Goal: Transaction & Acquisition: Purchase product/service

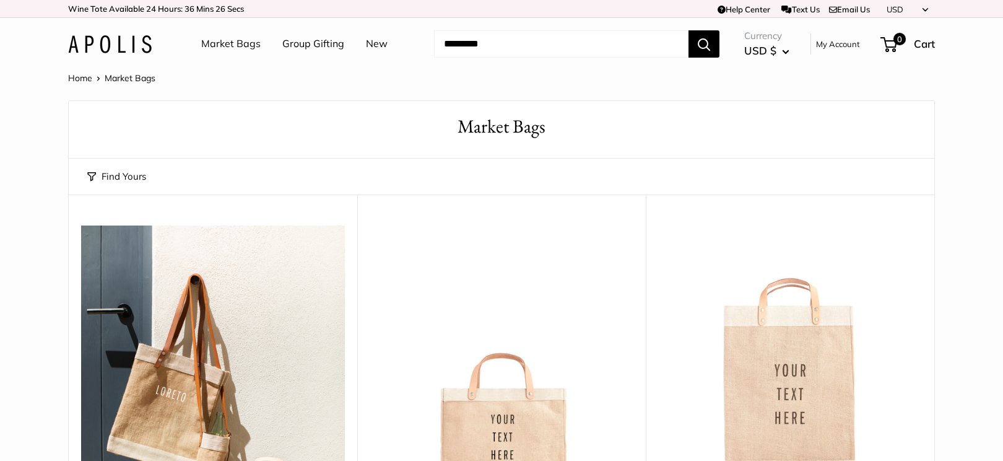
click at [89, 79] on link "Home" at bounding box center [80, 77] width 24 height 11
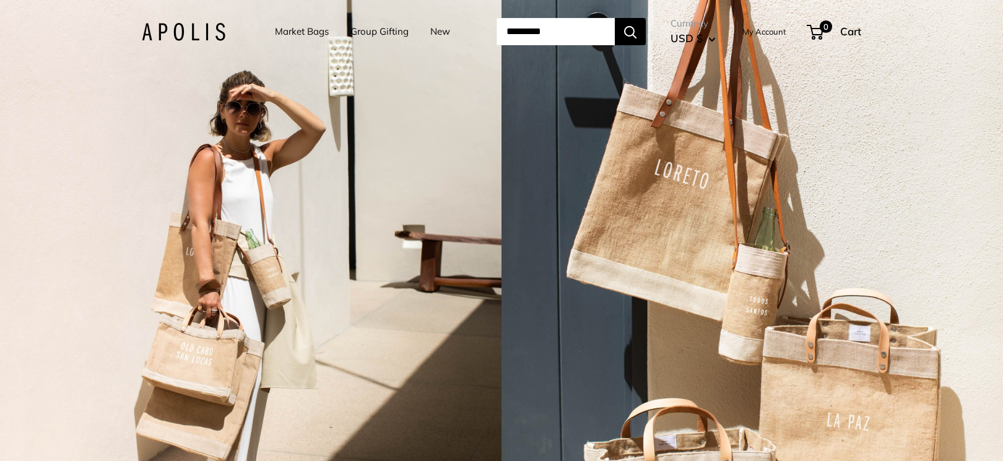
click at [305, 30] on link "Market Bags" at bounding box center [302, 31] width 54 height 17
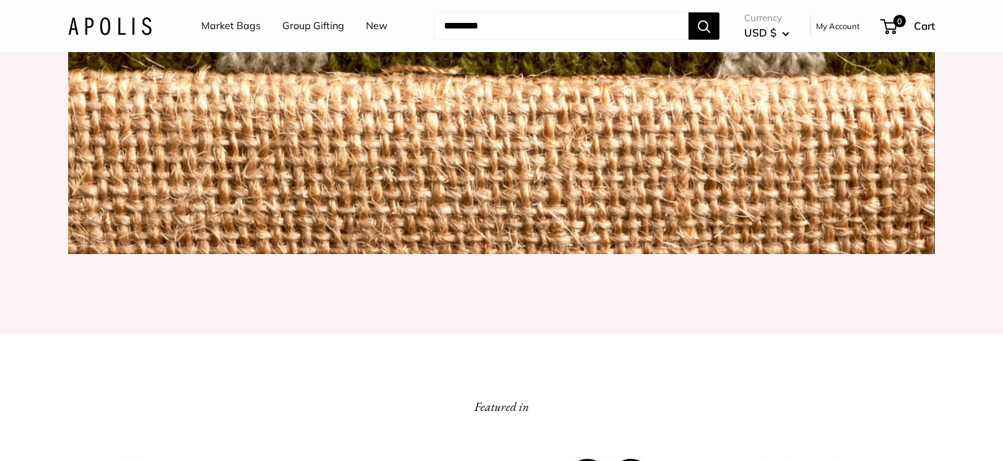
scroll to position [1705, 0]
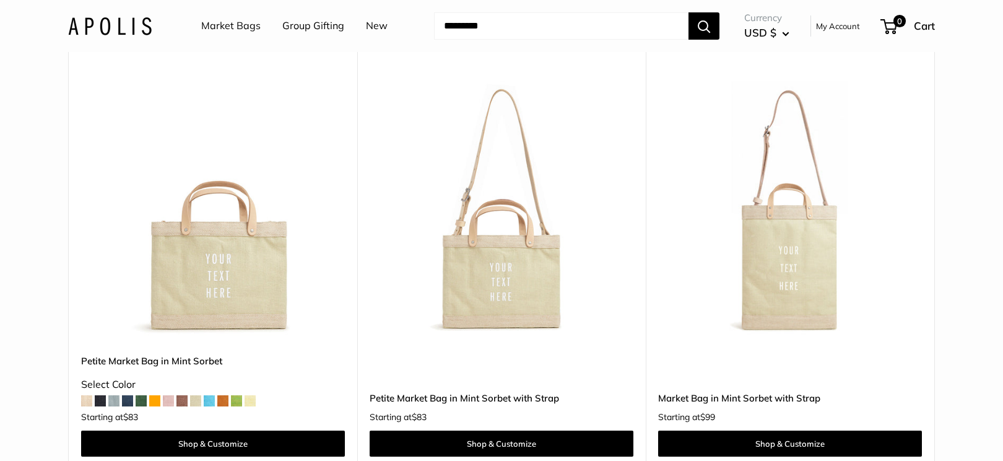
scroll to position [6585, 0]
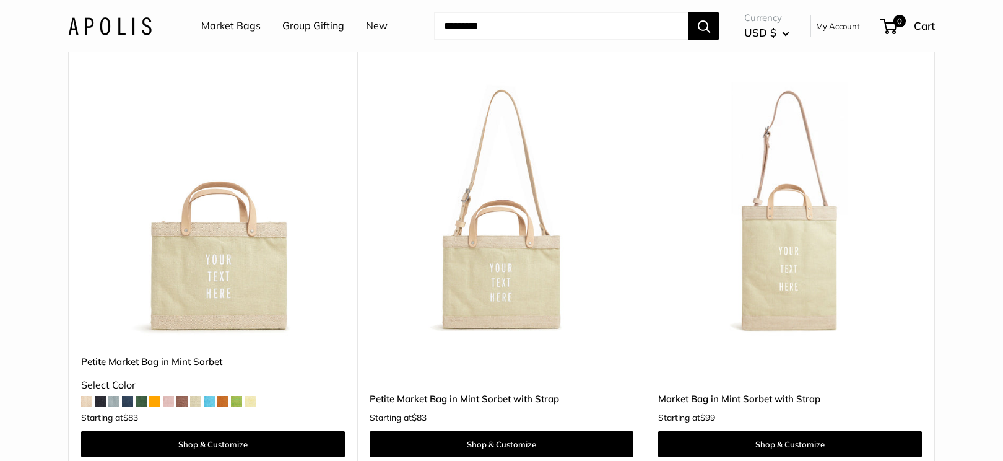
click at [710, 20] on button "Search" at bounding box center [703, 25] width 31 height 27
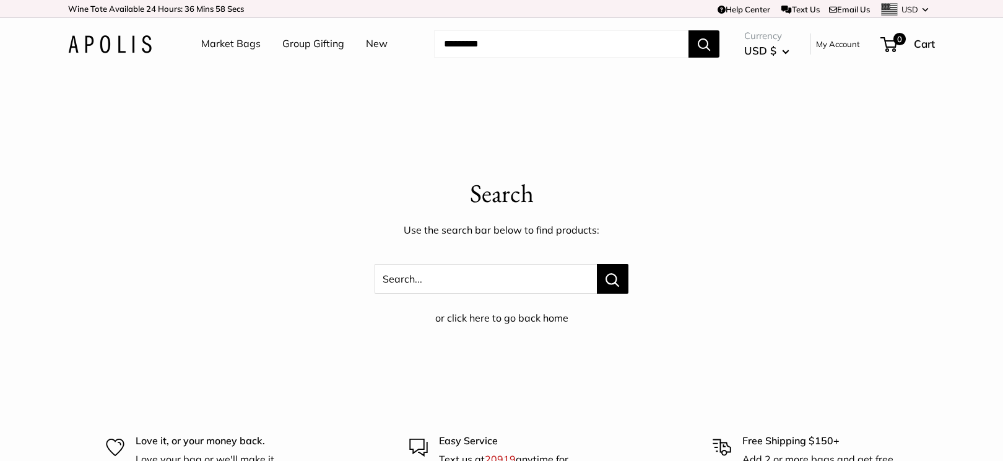
click at [531, 298] on div "Search Use the search bar below to find products: Search... or click here to go…" at bounding box center [501, 251] width 867 height 152
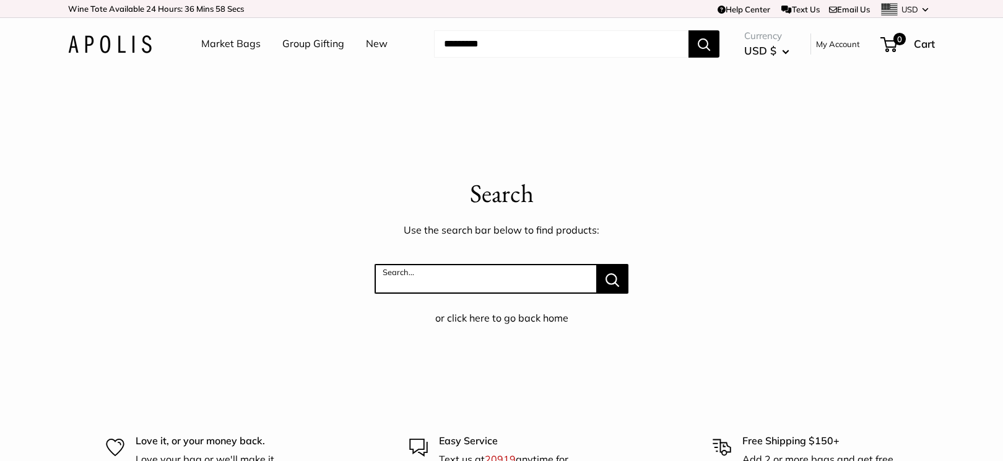
click at [532, 290] on input "Search..." at bounding box center [486, 279] width 222 height 30
type input "****"
click at [597, 264] on button "Search..." at bounding box center [613, 279] width 32 height 30
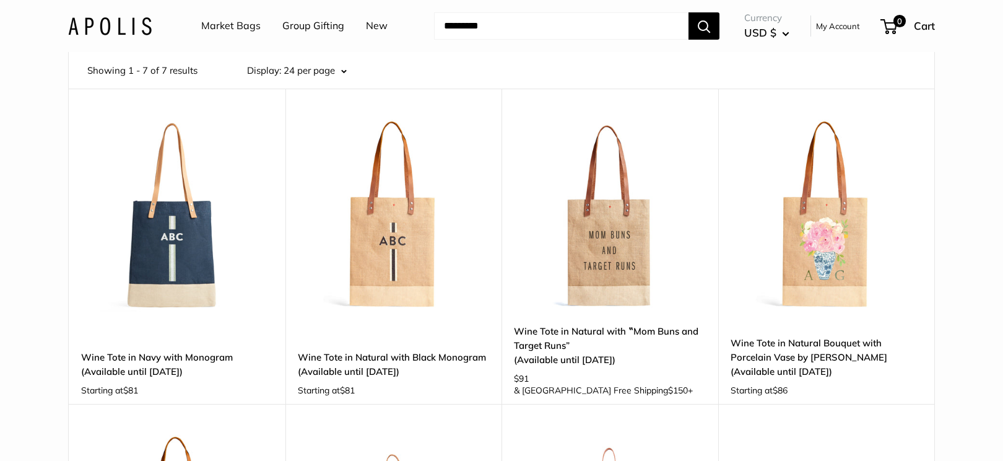
scroll to position [86, 0]
click at [585, 338] on link "Wine Tote in Natural with ‟Mom Buns and Target Runs” (Available until Aug 10)" at bounding box center [610, 346] width 192 height 43
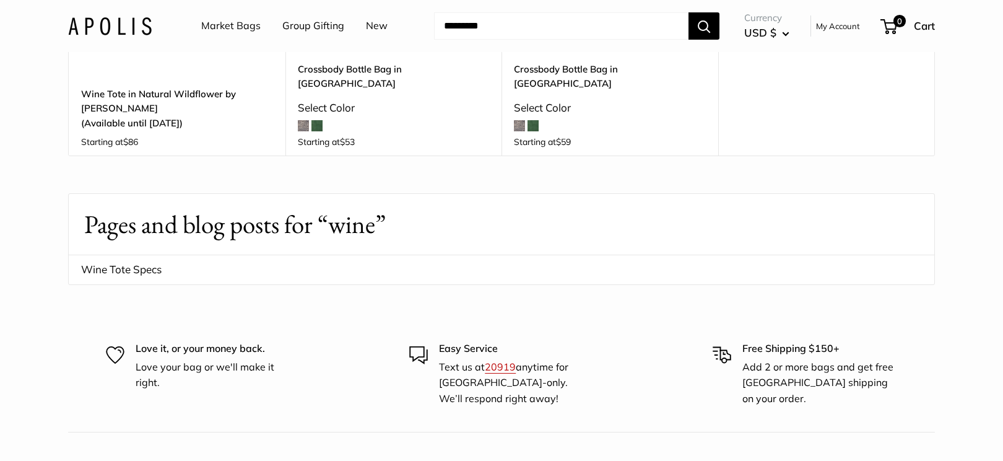
scroll to position [963, 0]
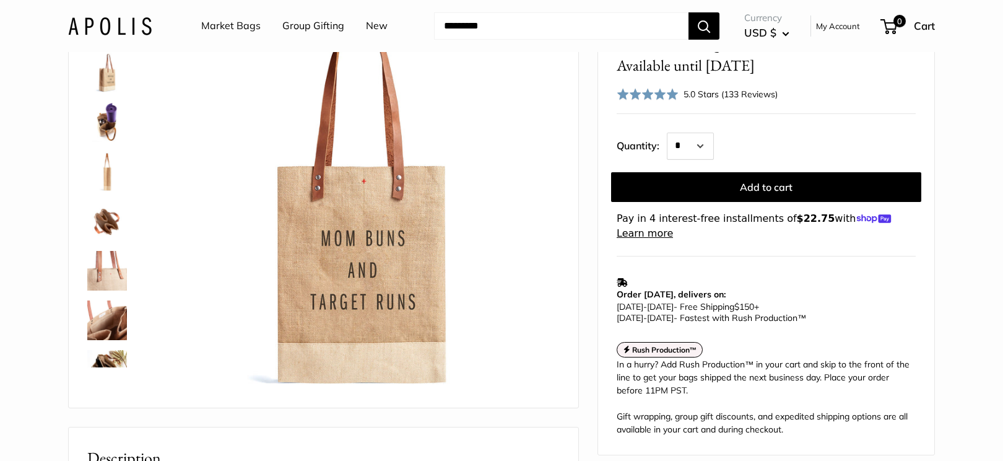
scroll to position [115, 0]
